Goal: Information Seeking & Learning: Learn about a topic

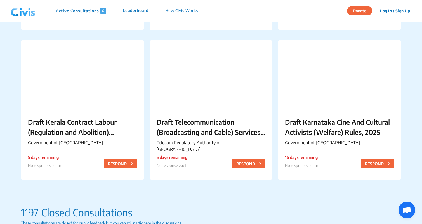
scroll to position [181, 0]
click at [217, 117] on p "Draft Telecommunication (Broadcasting and Cable) Services Interconnection (Addr…" at bounding box center [210, 127] width 109 height 20
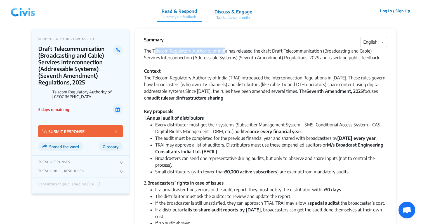
drag, startPoint x: 154, startPoint y: 51, endPoint x: 226, endPoint y: 53, distance: 71.9
click at [226, 53] on div "The Telecom Regulatory Authority of India has released the draft Draft Telecomm…" at bounding box center [265, 81] width 243 height 67
drag, startPoint x: 226, startPoint y: 53, endPoint x: 152, endPoint y: 50, distance: 73.9
click at [152, 50] on div "The Telecom Regulatory Authority of India has released the draft Draft Telecomm…" at bounding box center [265, 81] width 243 height 67
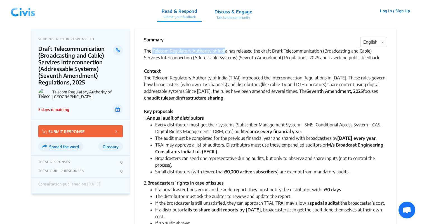
copy div "Telecom Regulatory Authority of Indi"
click at [247, 96] on div "The Telecom Regulatory Authority of India has released the draft Draft Telecomm…" at bounding box center [265, 81] width 243 height 67
